Goal: Task Accomplishment & Management: Use online tool/utility

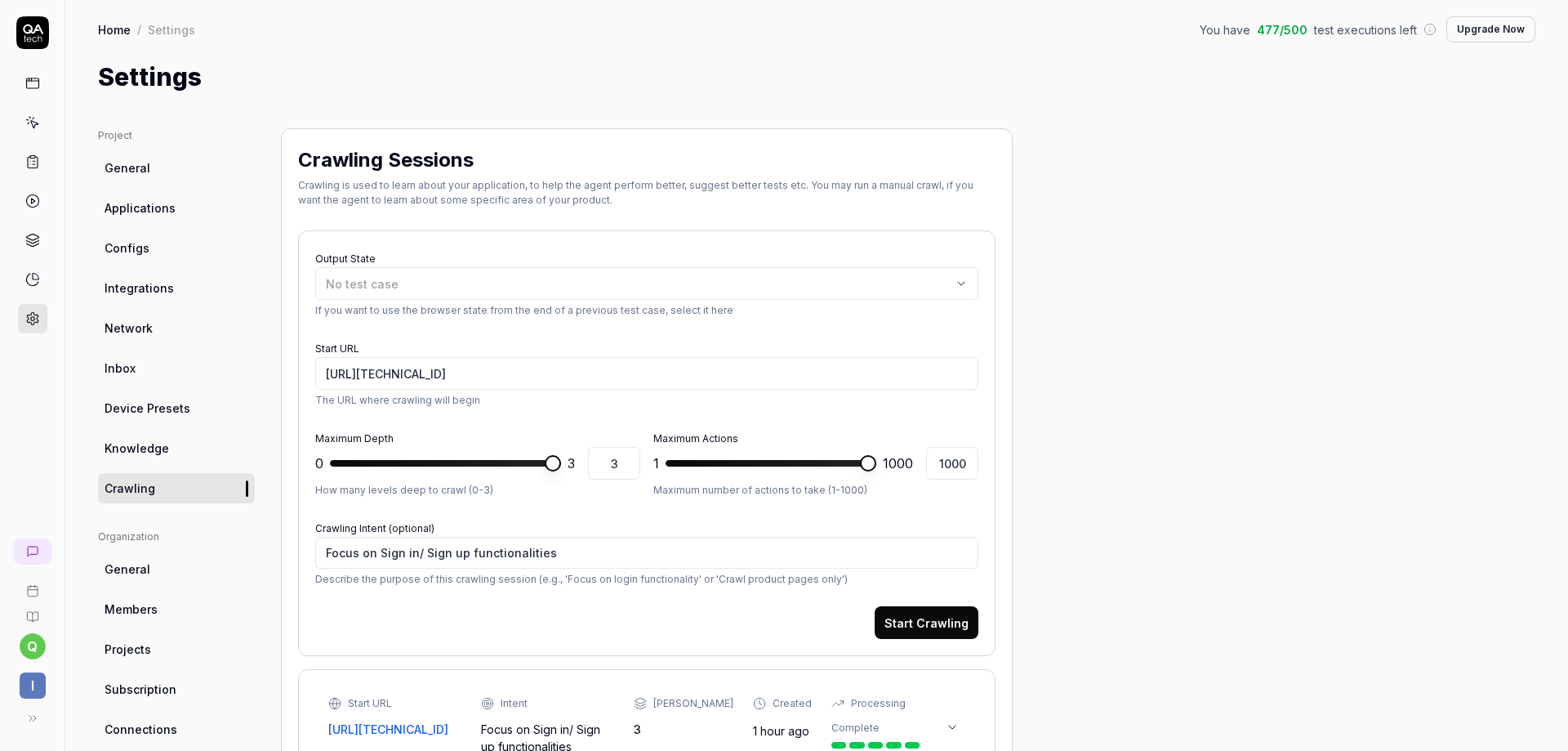
scroll to position [326, 0]
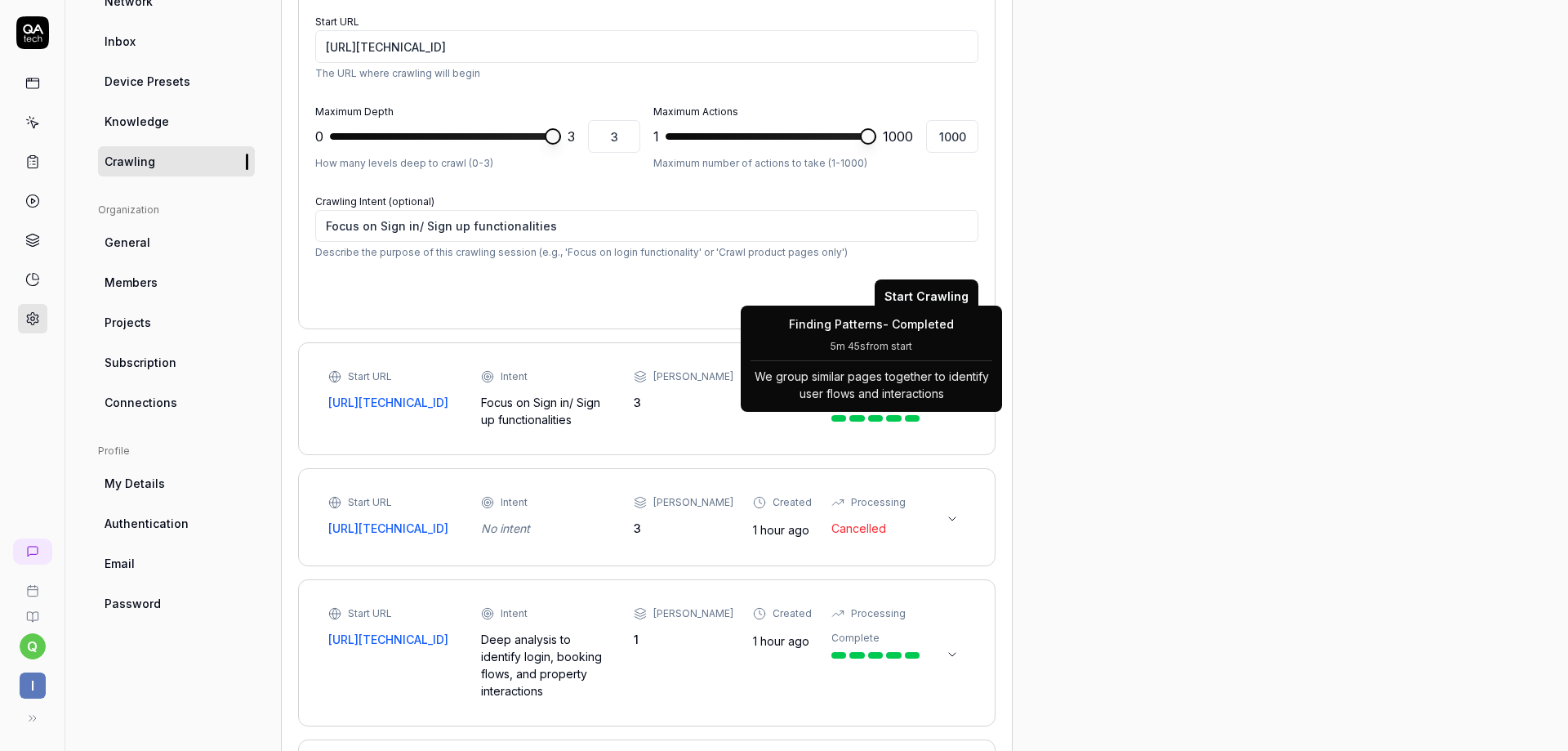
click at [869, 417] on div at bounding box center [876, 418] width 16 height 7
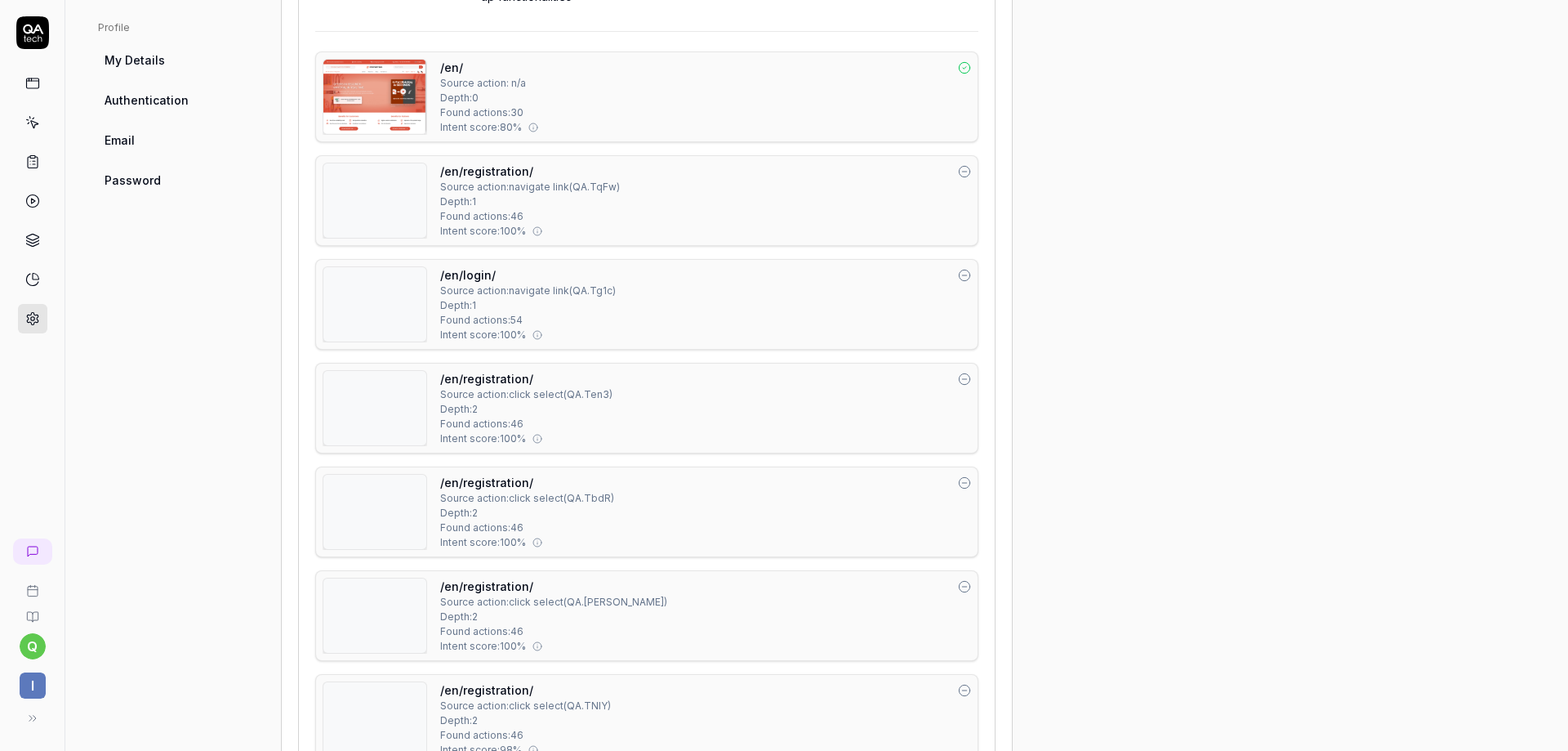
scroll to position [571, 0]
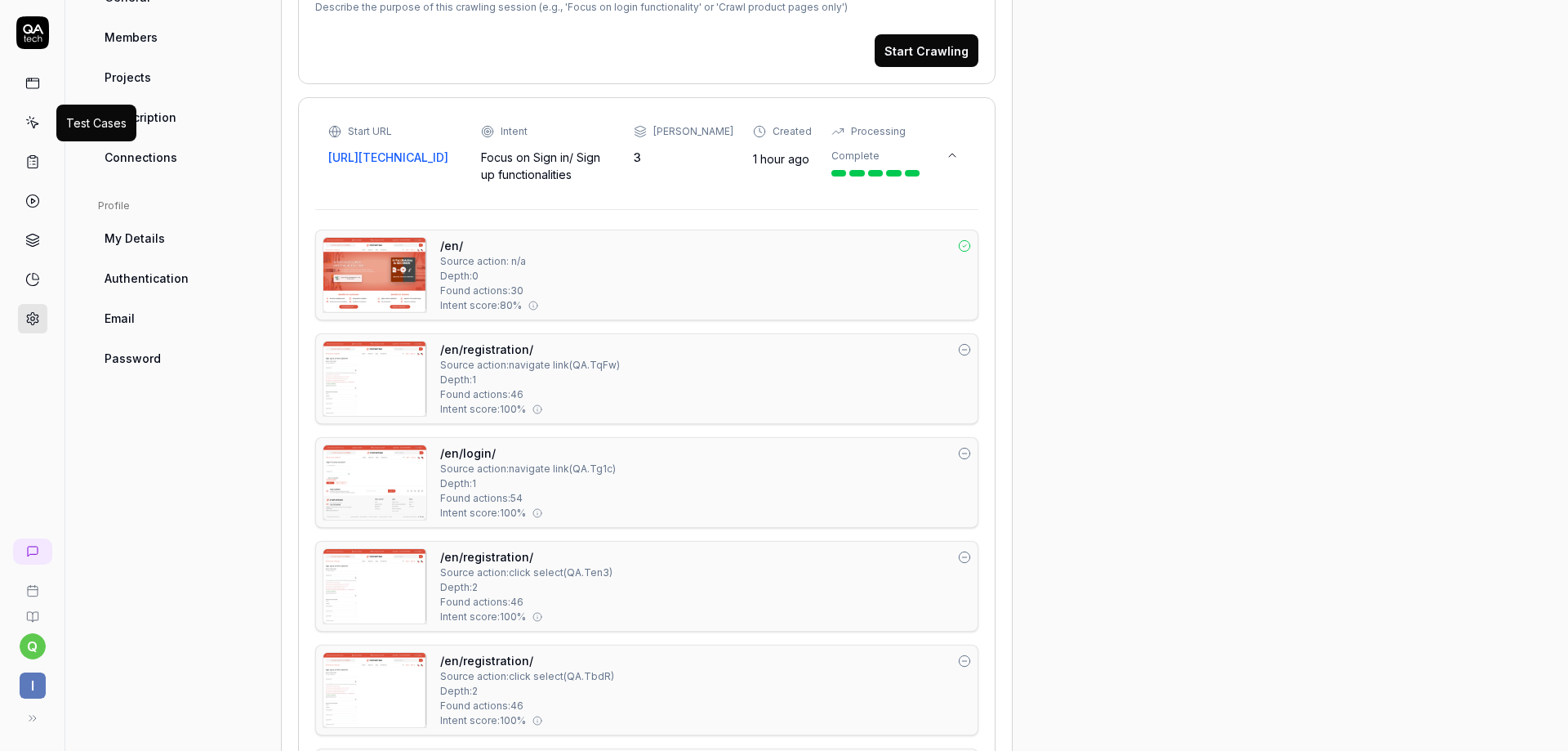
click at [30, 126] on icon at bounding box center [33, 123] width 15 height 15
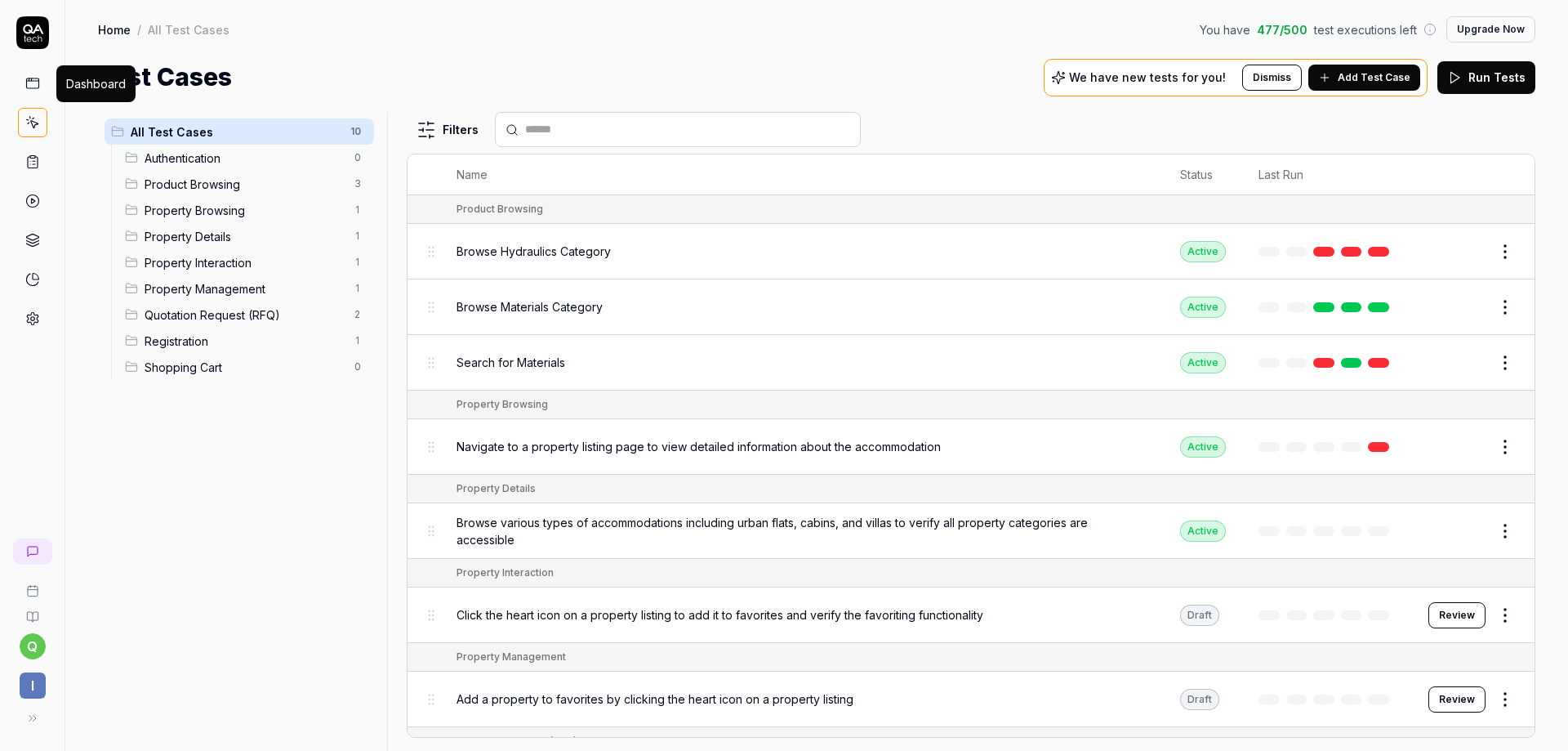
click at [31, 84] on icon at bounding box center [33, 83] width 15 height 15
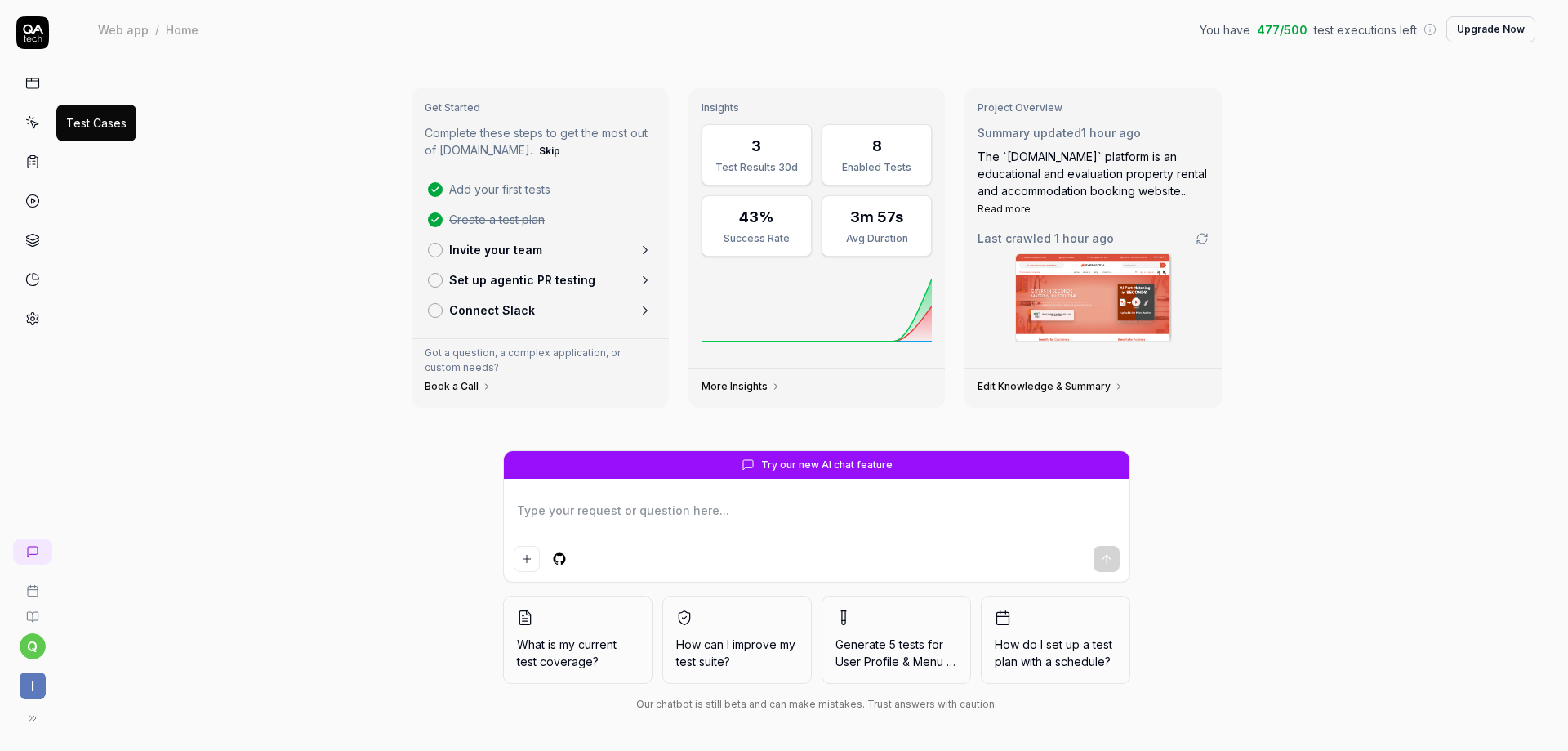
type textarea "*"
click at [35, 113] on link at bounding box center [32, 122] width 29 height 29
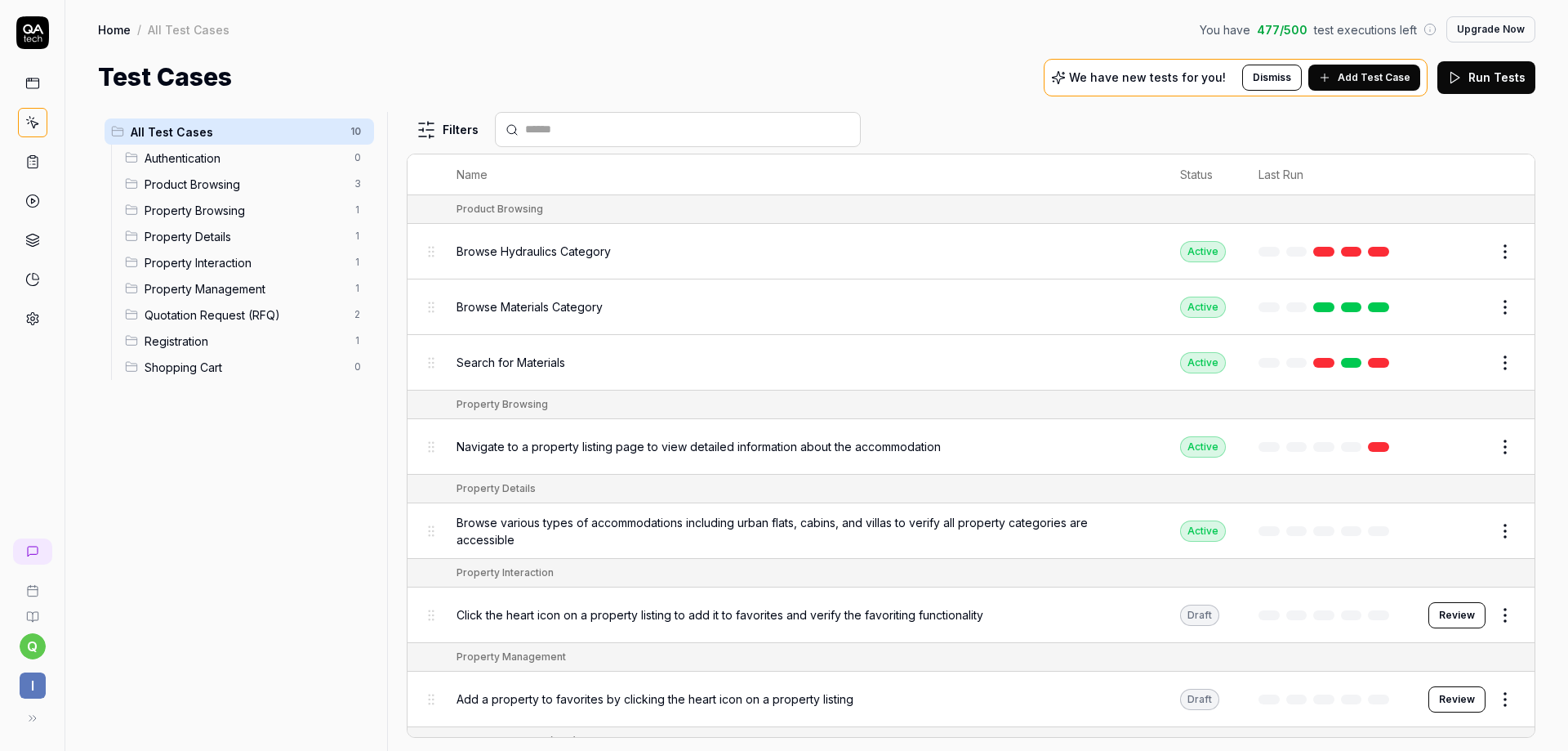
click at [1284, 83] on button "Dismiss" at bounding box center [1273, 78] width 60 height 26
click at [1478, 74] on button "Run Tests" at bounding box center [1486, 78] width 98 height 33
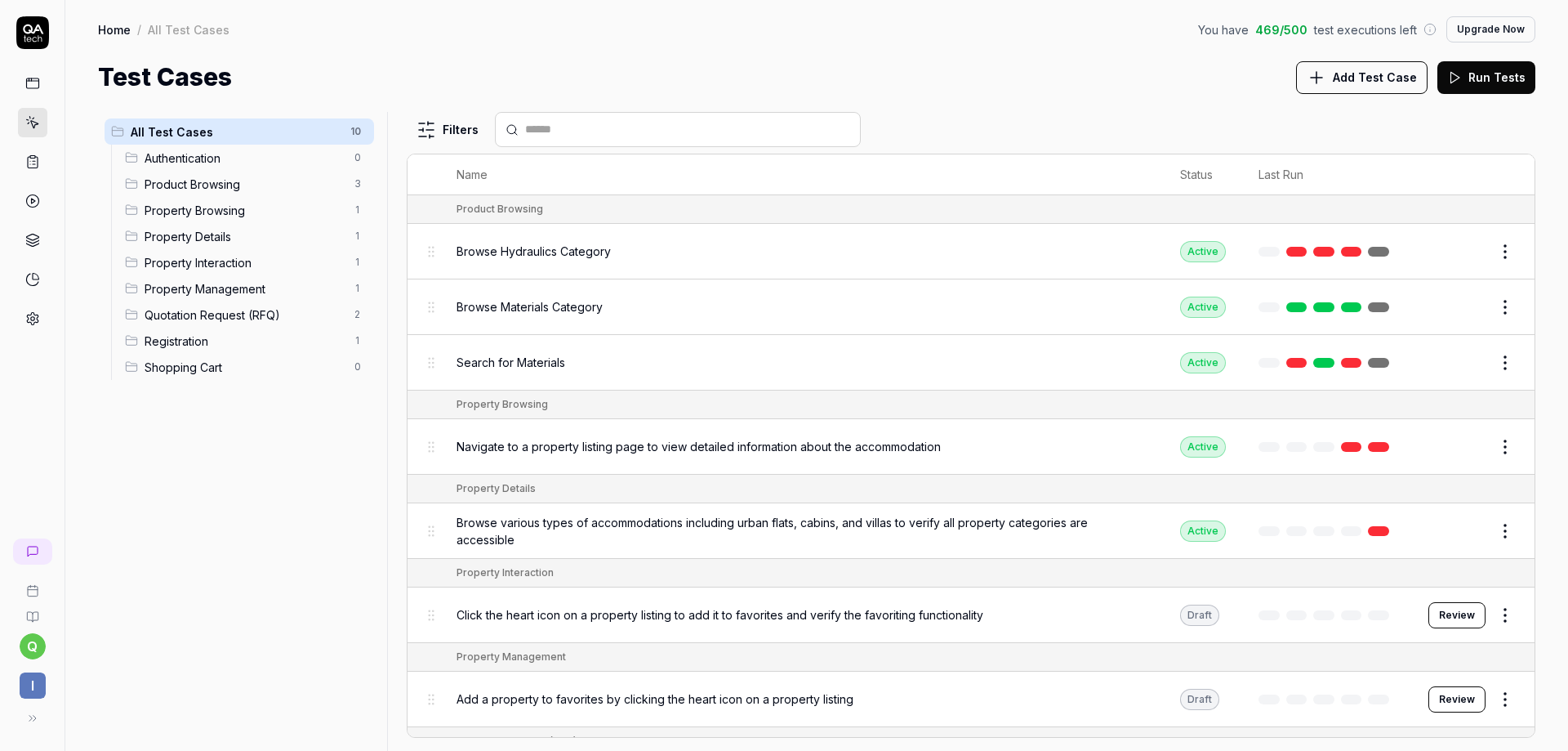
click at [1359, 81] on span "Add Test Case" at bounding box center [1375, 77] width 84 height 17
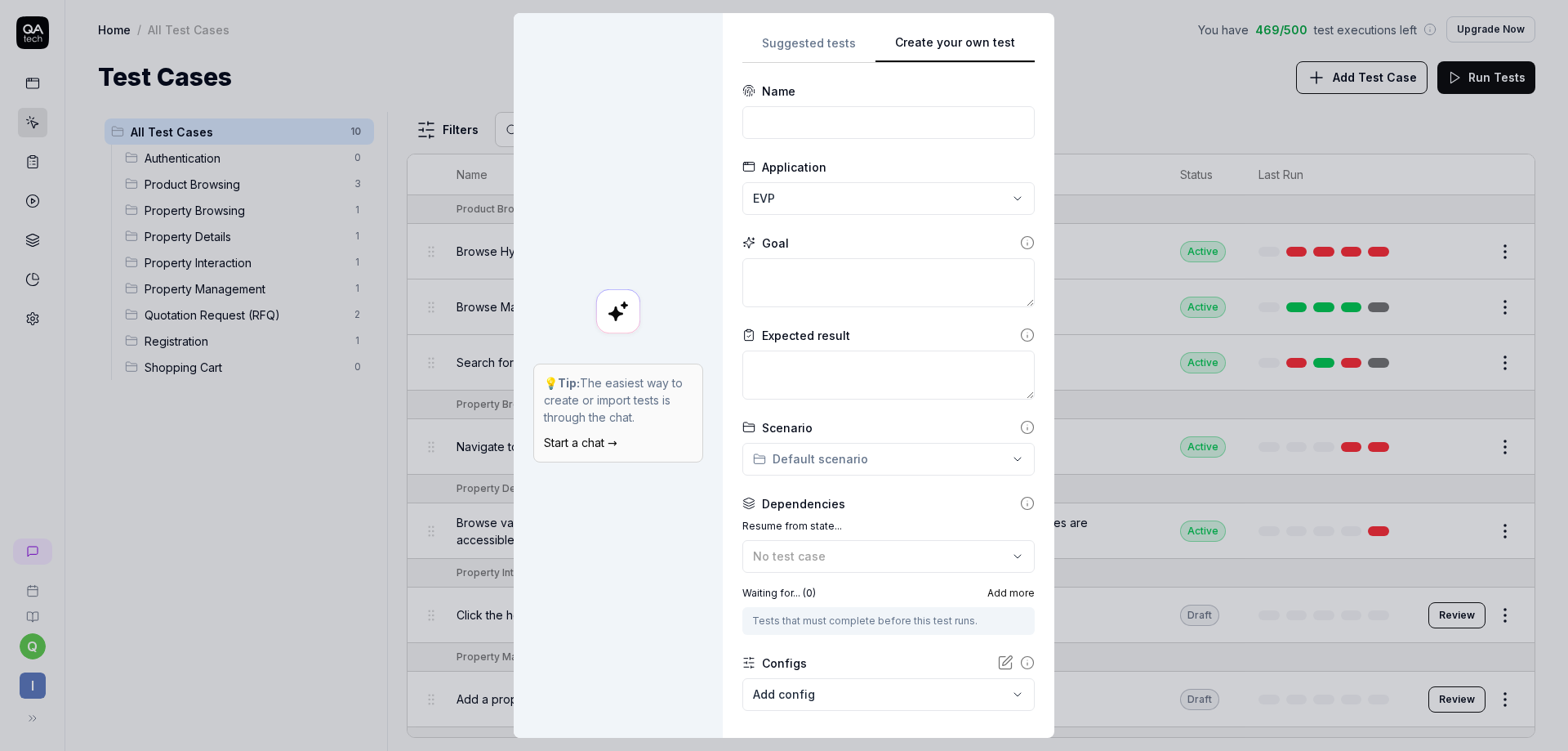
click at [806, 40] on button "Suggested tests" at bounding box center [809, 48] width 133 height 29
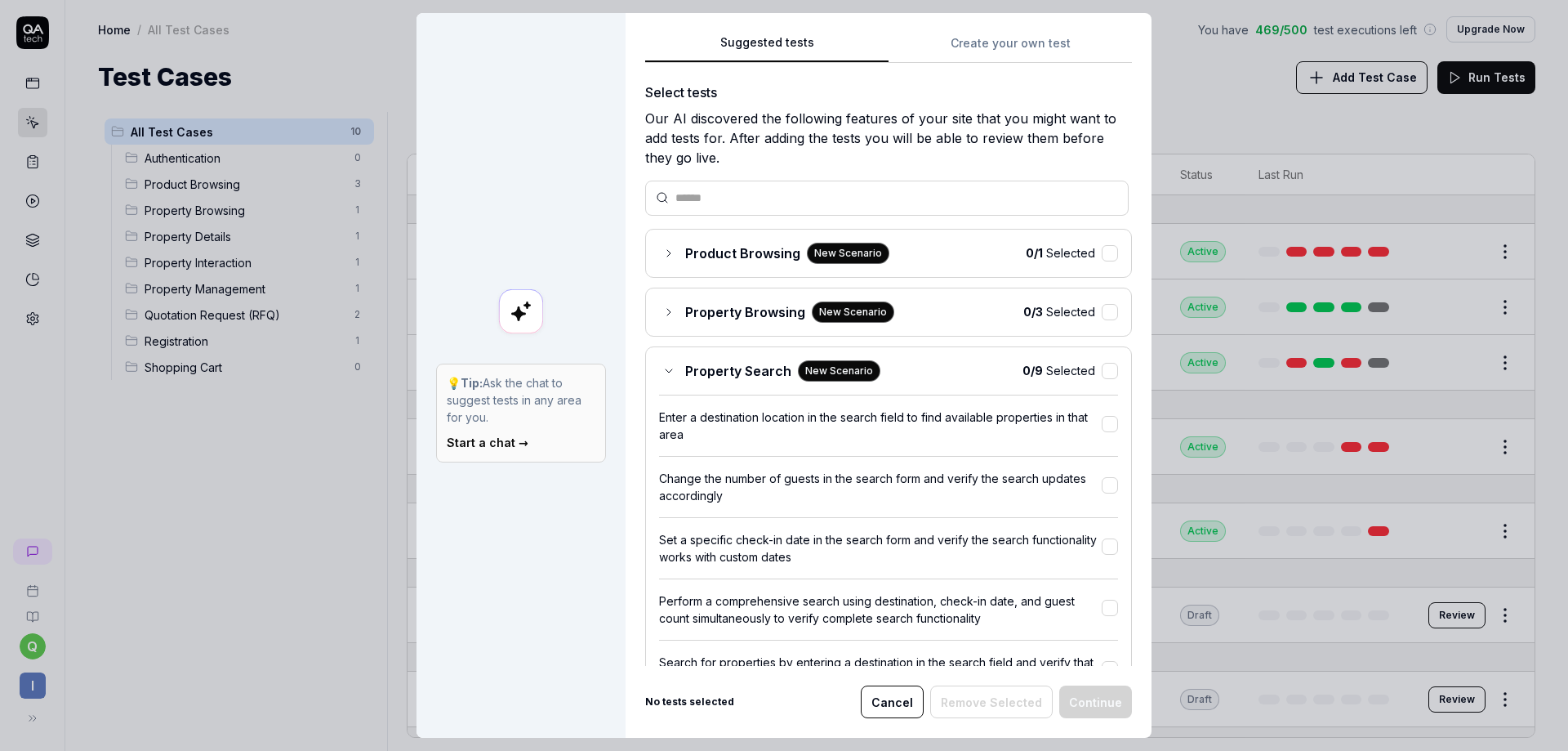
click at [666, 371] on icon at bounding box center [669, 371] width 13 height 13
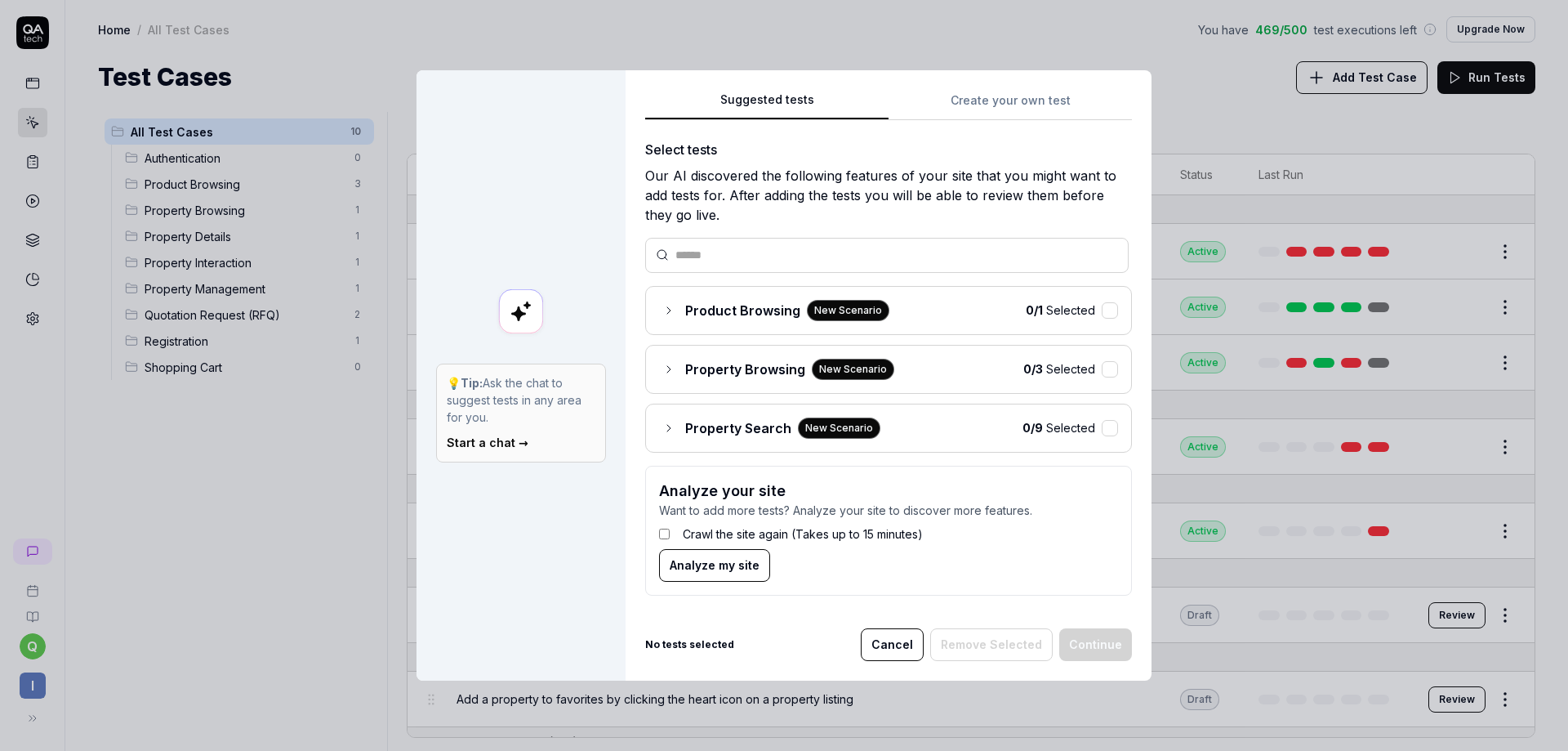
click at [662, 309] on icon at bounding box center [669, 311] width 13 height 13
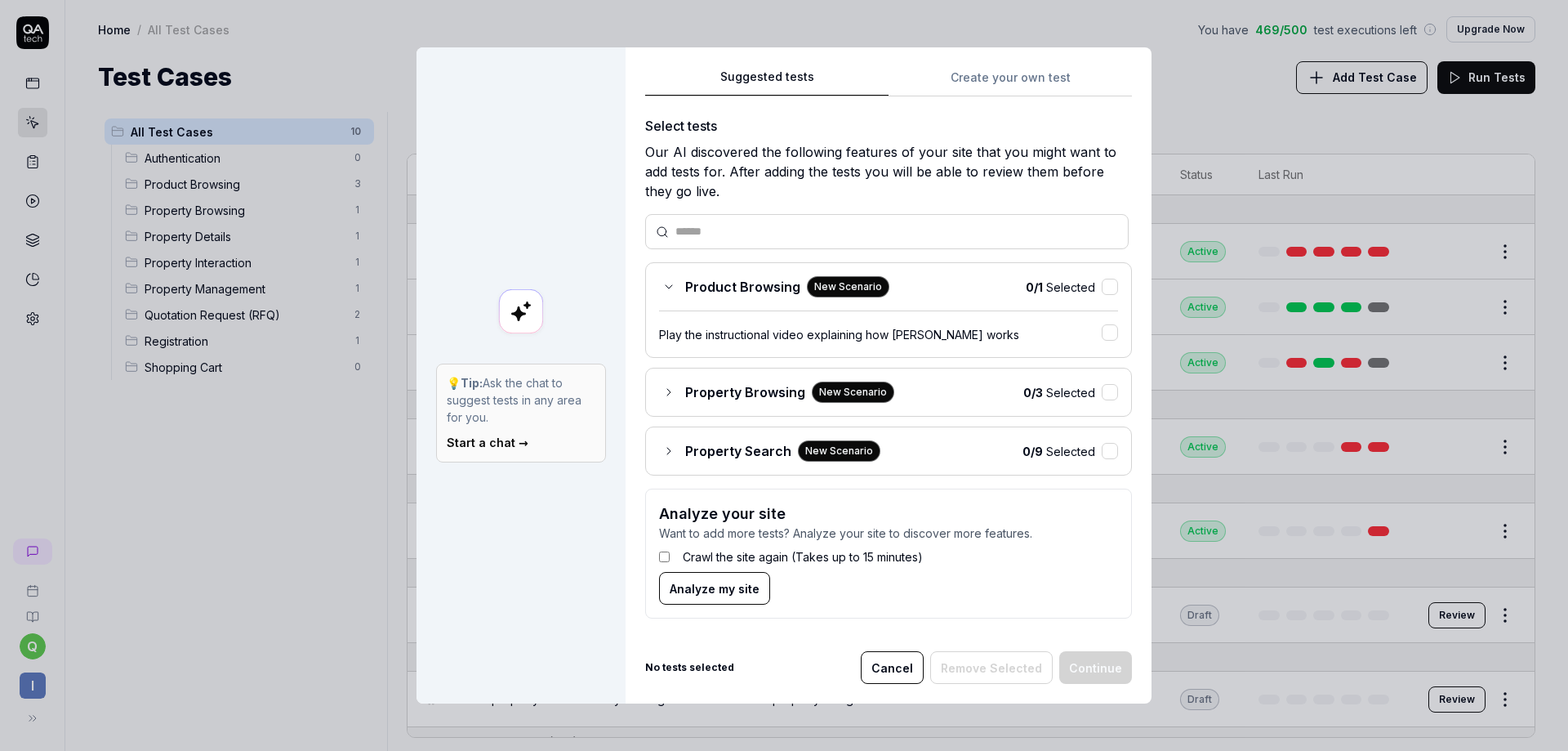
click at [693, 223] on input "text" at bounding box center [896, 231] width 442 height 17
click at [662, 282] on icon at bounding box center [669, 287] width 13 height 13
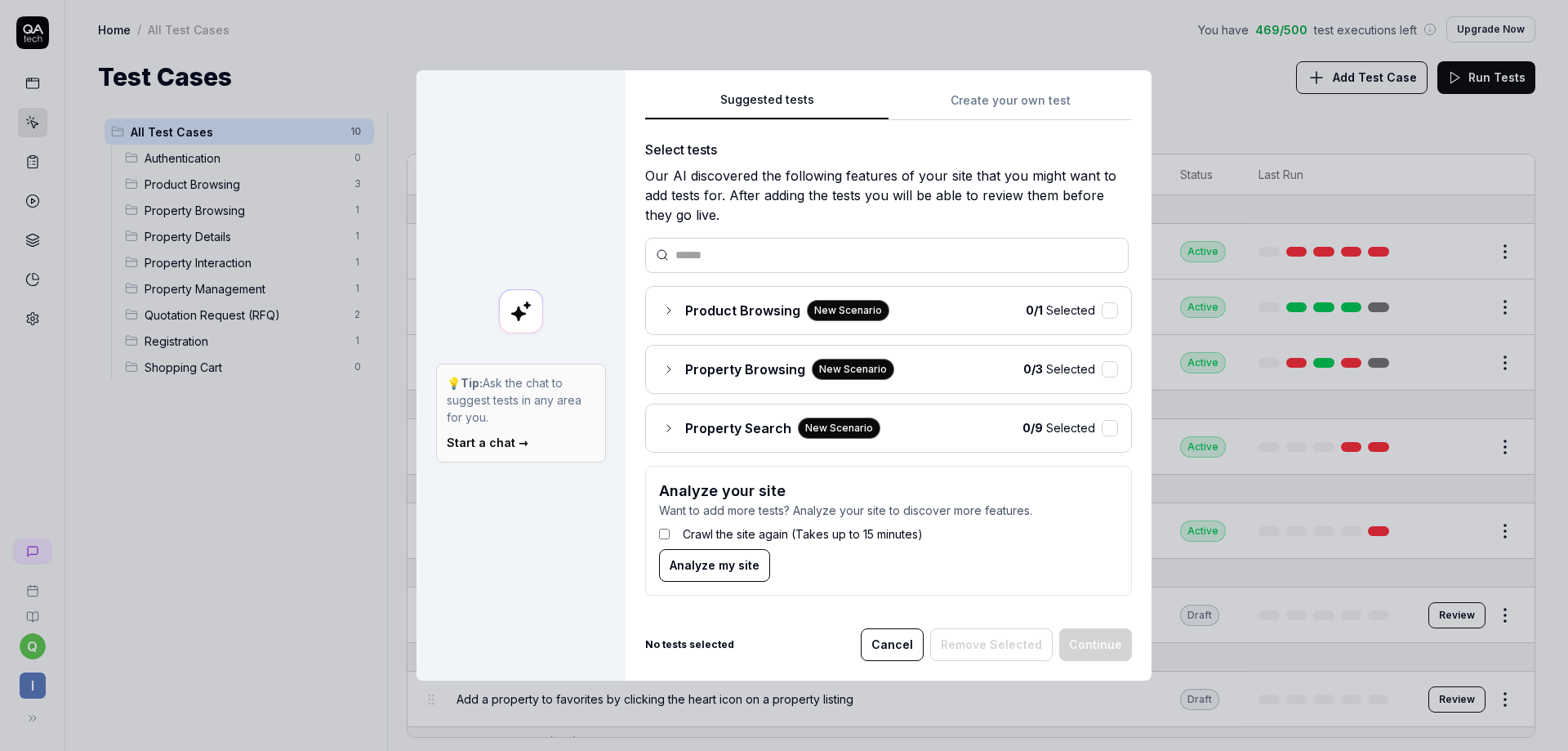
click at [661, 282] on div "Select tests Our AI discovered the following features of your site that you mig…" at bounding box center [888, 373] width 487 height 469
click at [667, 307] on icon at bounding box center [669, 311] width 13 height 13
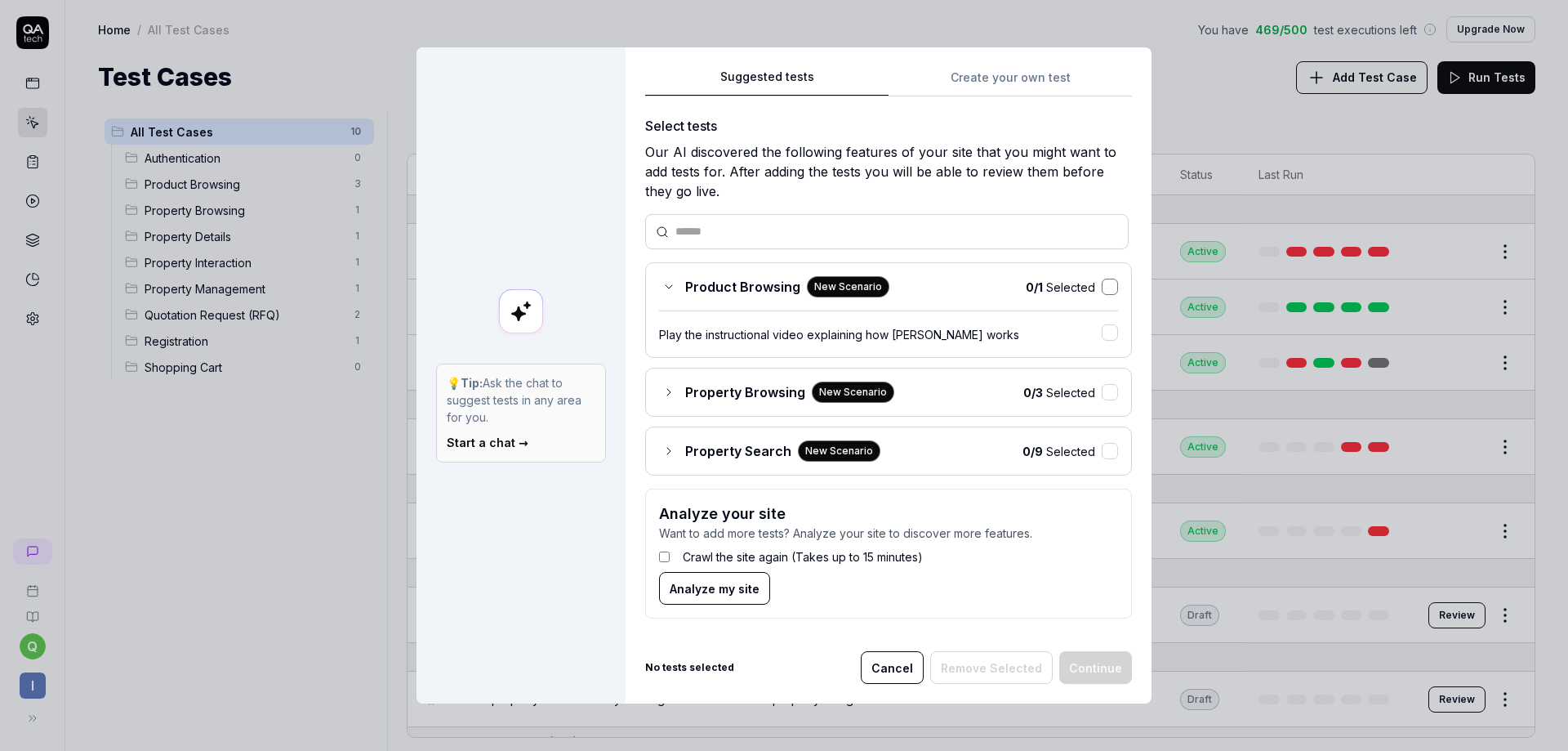
click at [1107, 284] on button "button" at bounding box center [1109, 286] width 16 height 16
click at [712, 226] on input "text" at bounding box center [896, 232] width 442 height 17
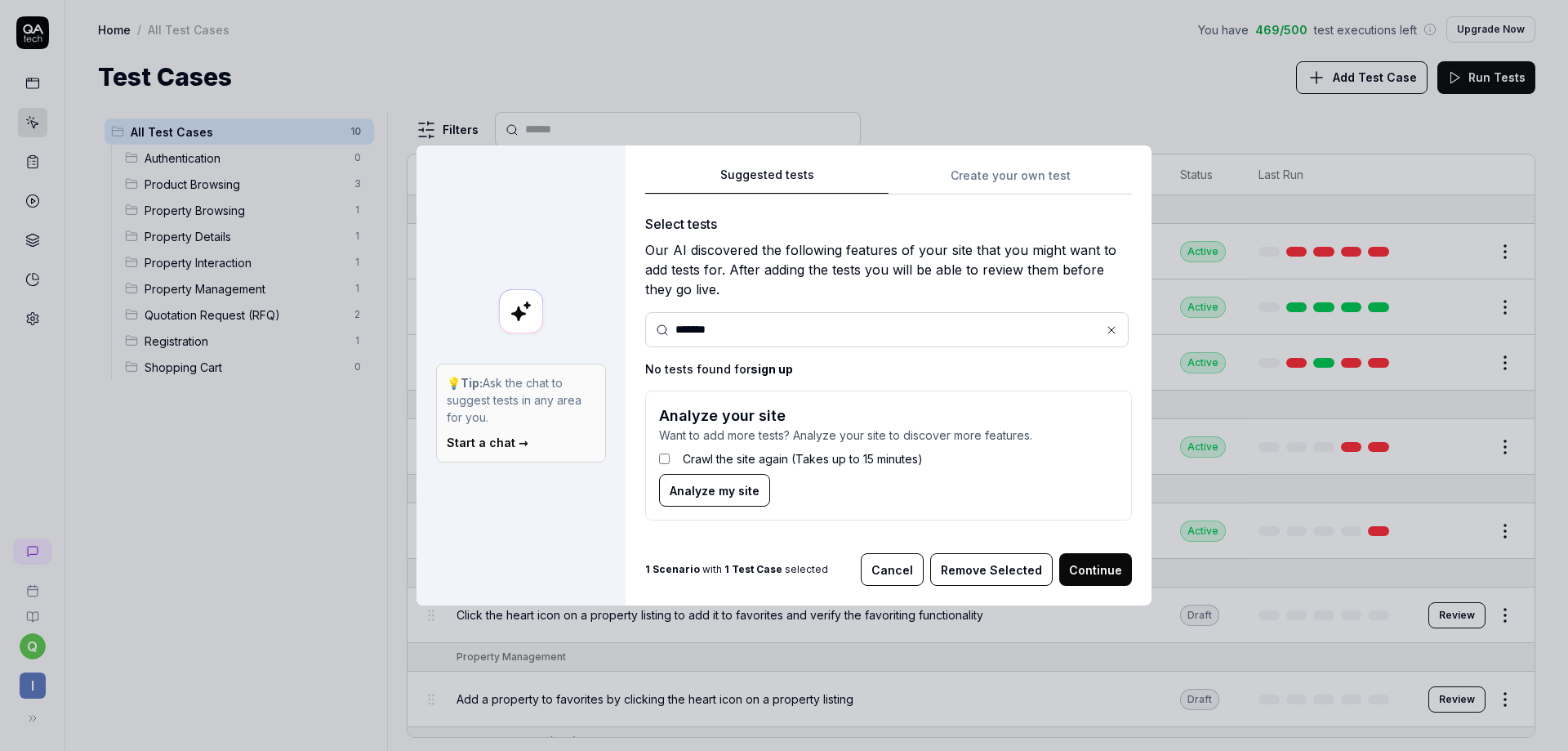
type input "*******"
click at [1106, 334] on icon at bounding box center [1112, 330] width 13 height 13
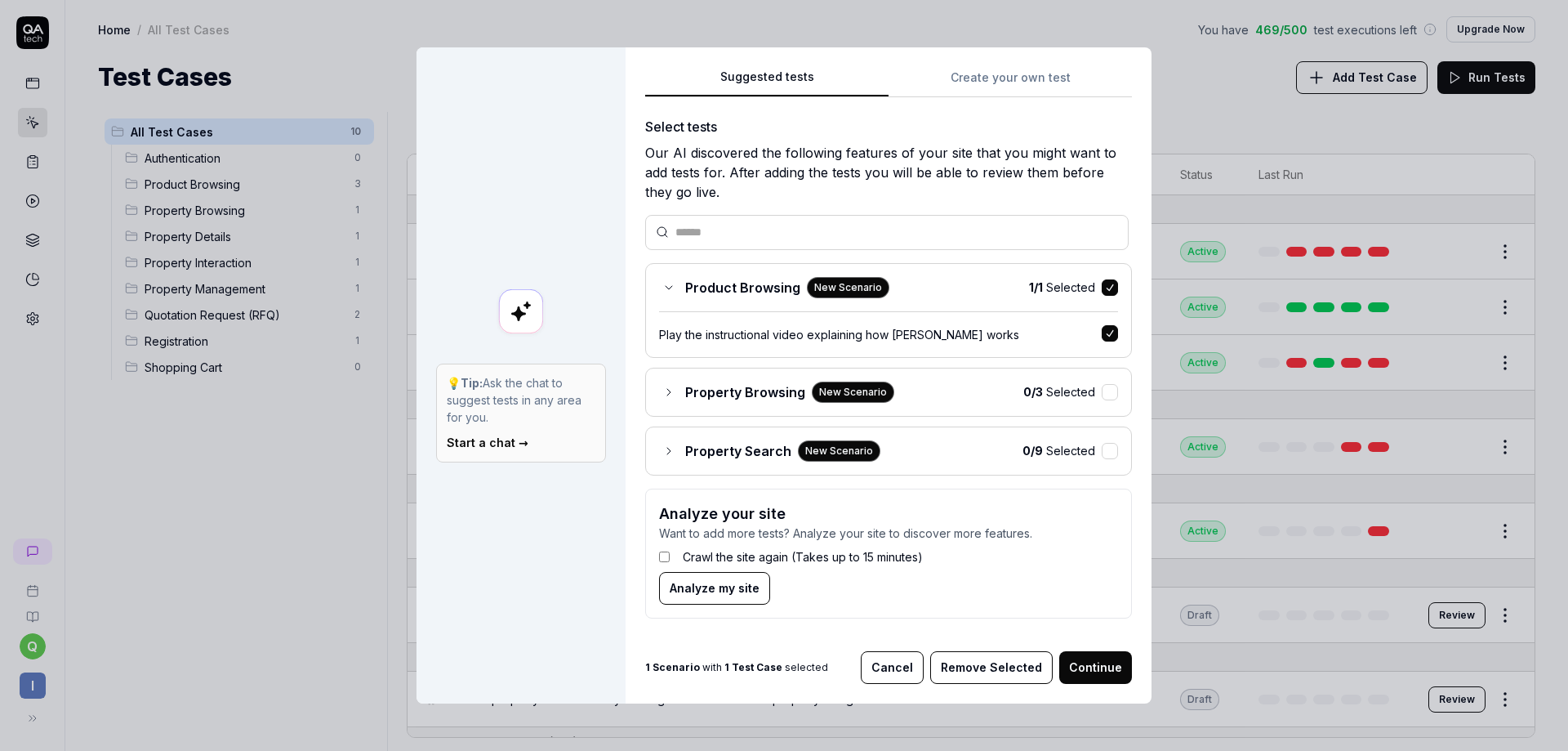
click at [1085, 668] on button "Continue" at bounding box center [1096, 667] width 73 height 33
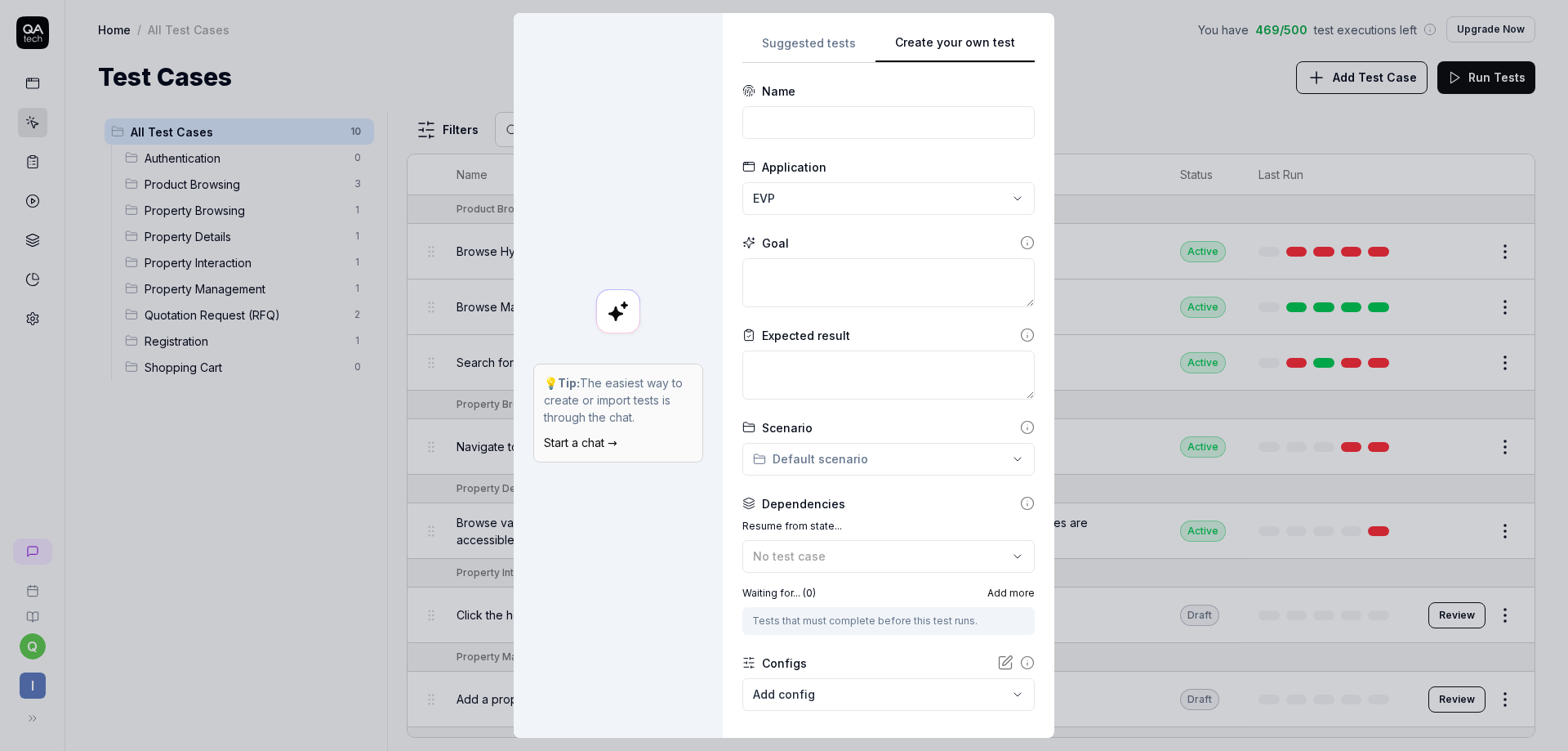
click at [982, 76] on div "**********" at bounding box center [888, 375] width 293 height 686
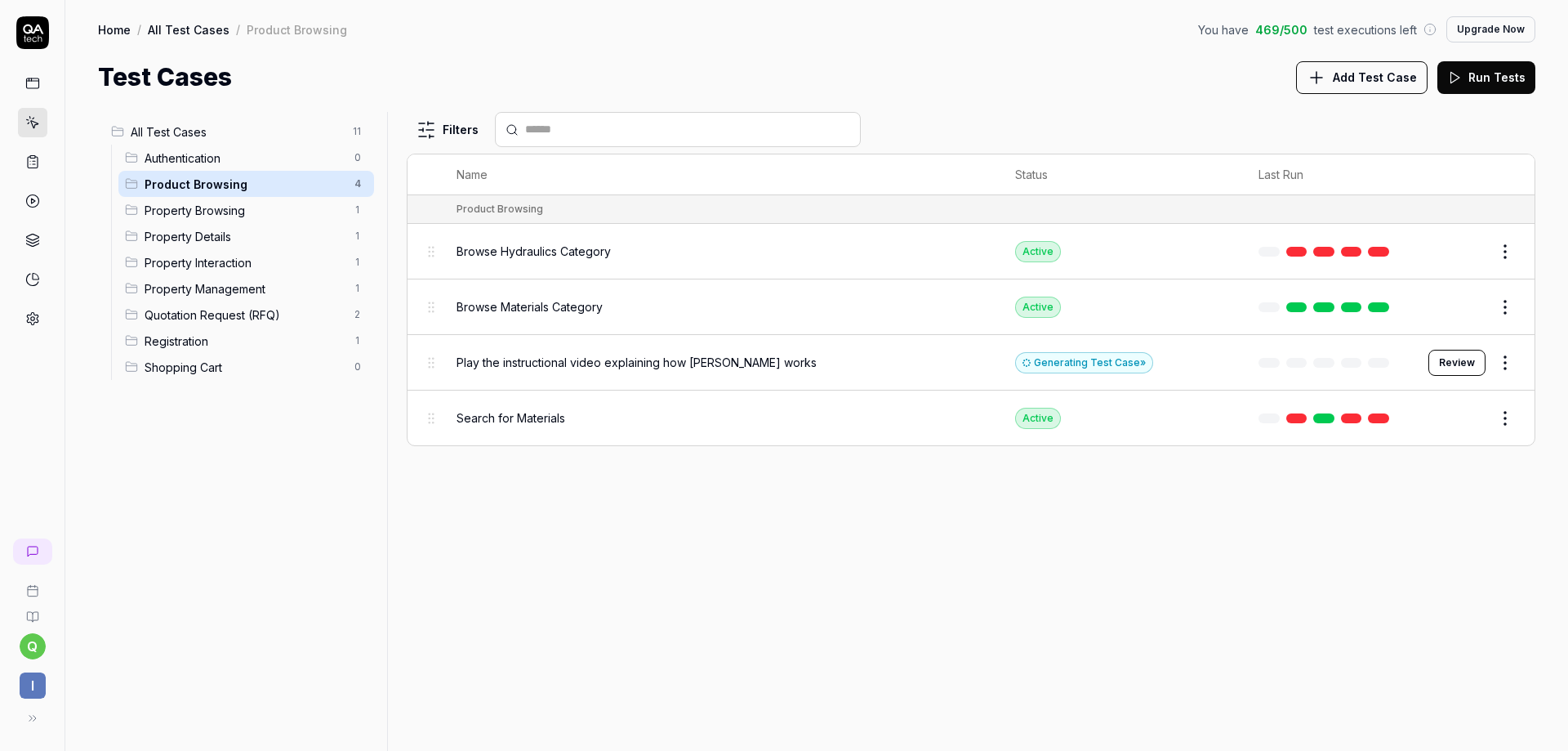
click at [188, 339] on span "Registration" at bounding box center [245, 341] width 200 height 17
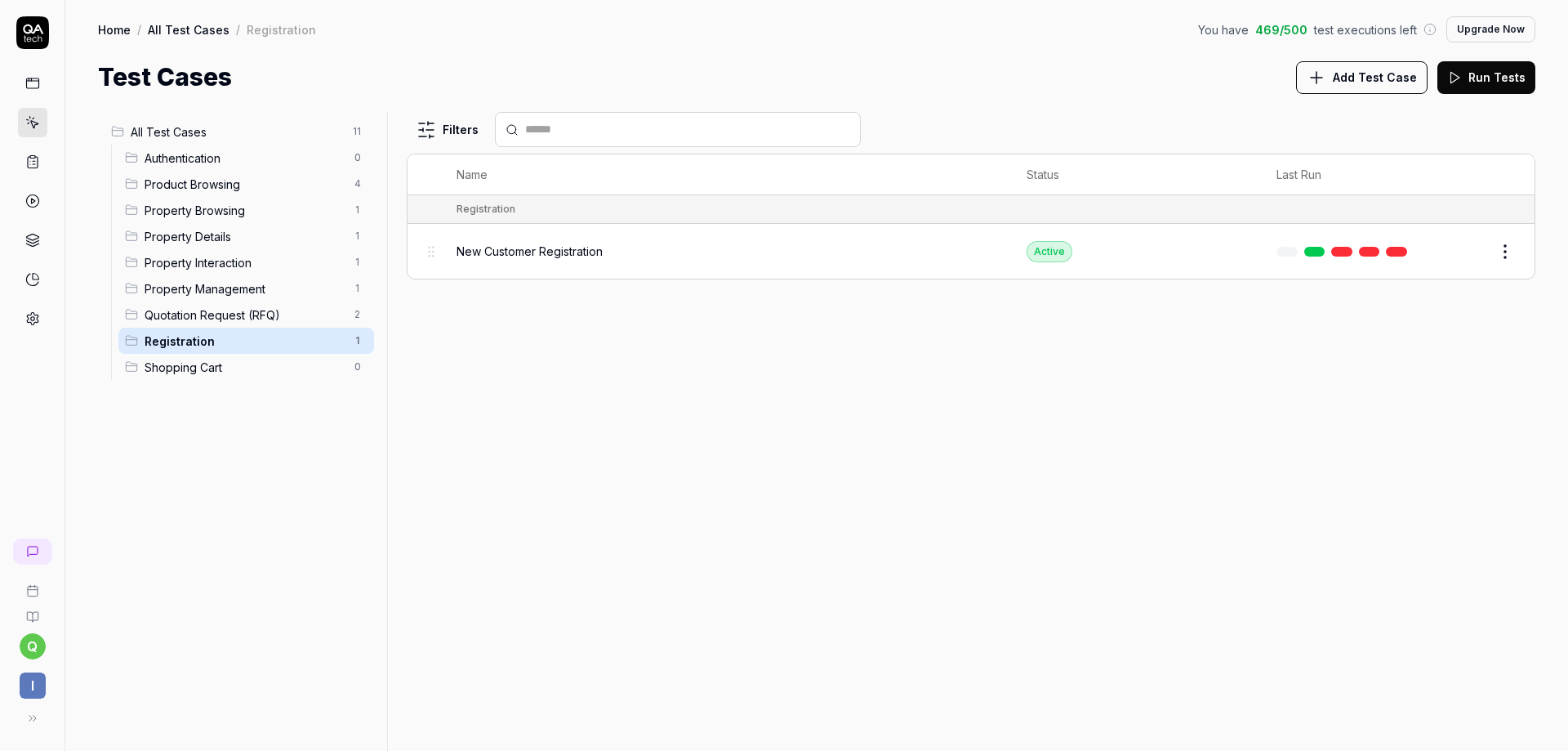
click at [476, 249] on span "New Customer Registration" at bounding box center [529, 251] width 146 height 17
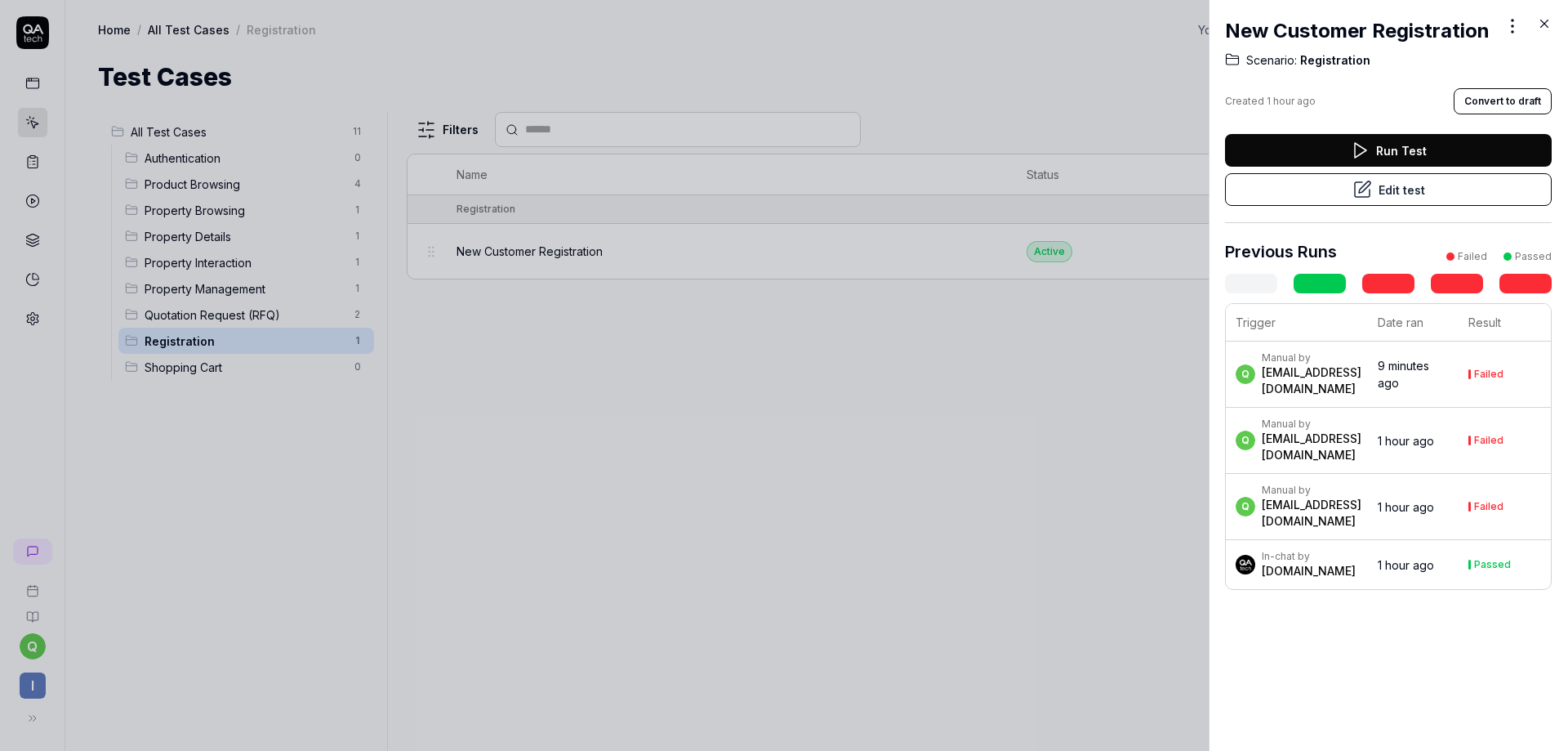
click at [590, 390] on div at bounding box center [784, 375] width 1568 height 751
